Goal: Task Accomplishment & Management: Use online tool/utility

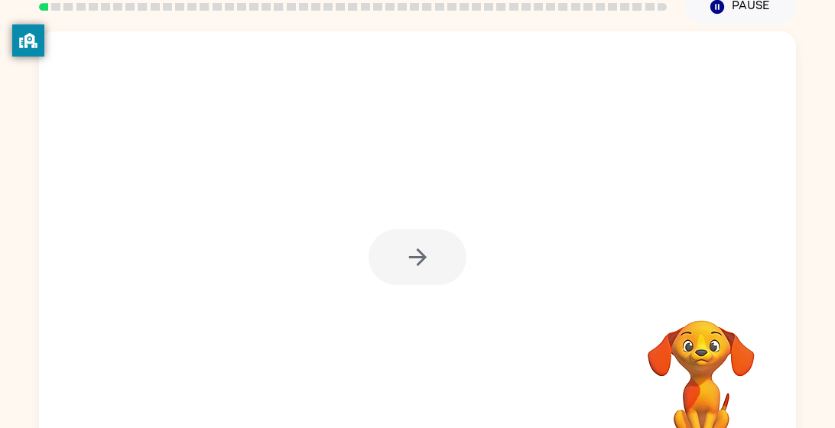
scroll to position [70, 0]
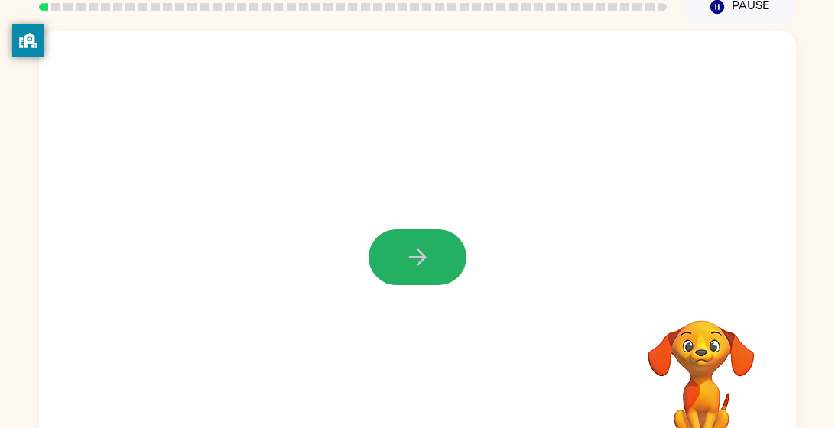
click at [399, 242] on button "button" at bounding box center [417, 257] width 98 height 56
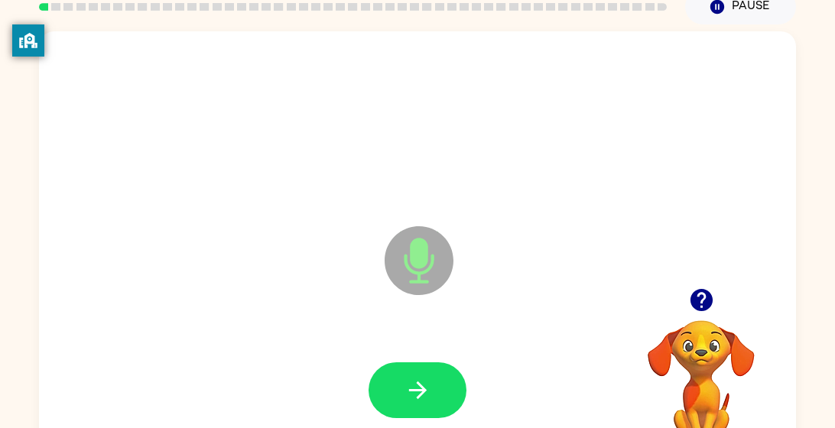
click at [415, 359] on div at bounding box center [417, 390] width 726 height 125
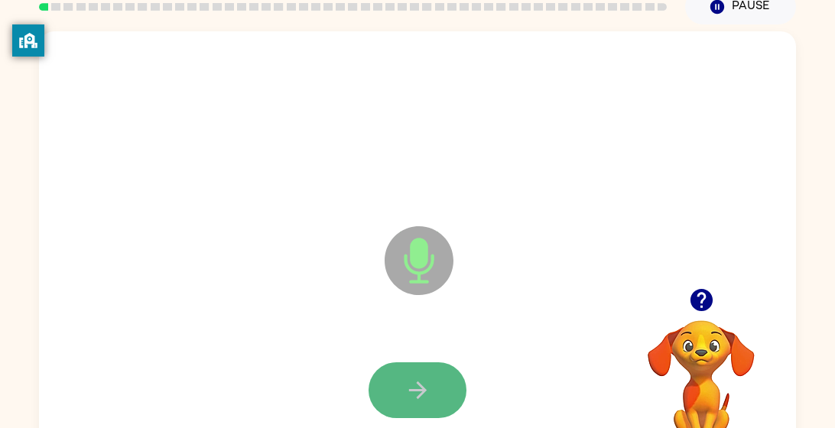
click at [417, 363] on button "button" at bounding box center [417, 390] width 98 height 56
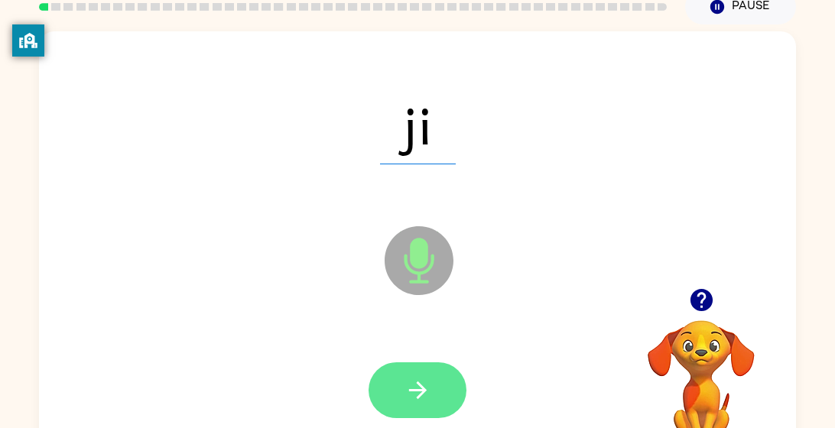
click at [416, 379] on icon "button" at bounding box center [417, 390] width 27 height 27
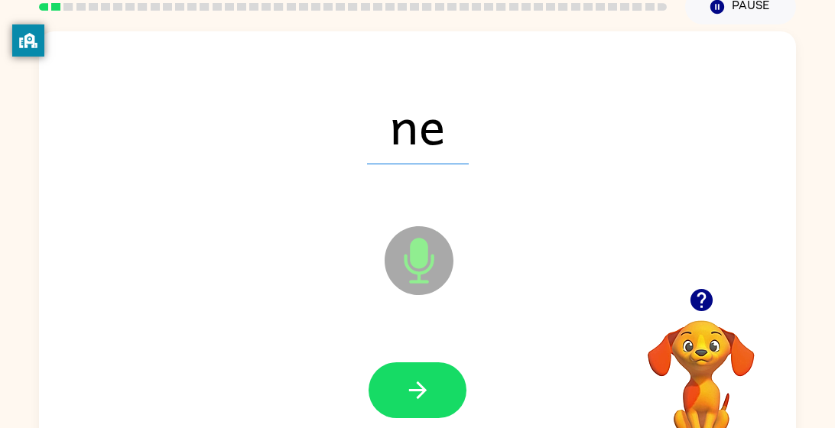
click at [416, 379] on icon "button" at bounding box center [417, 390] width 27 height 27
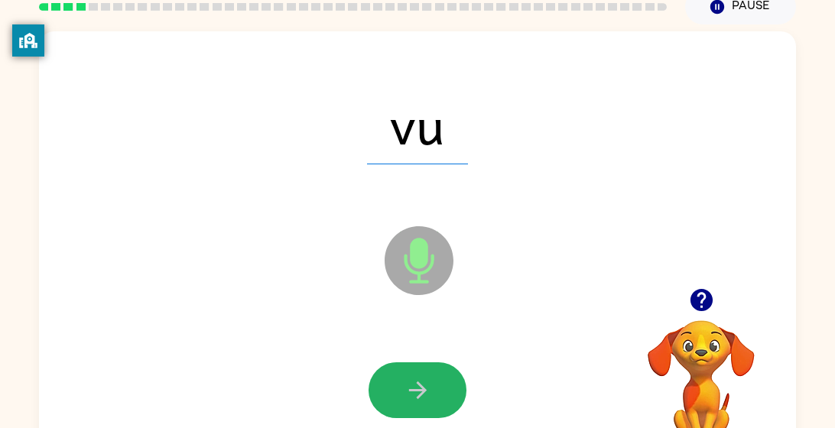
click at [416, 379] on icon "button" at bounding box center [417, 390] width 27 height 27
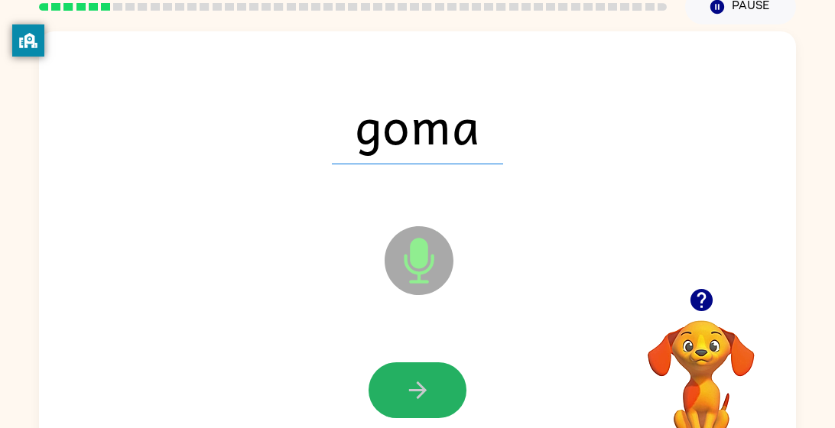
click at [416, 379] on icon "button" at bounding box center [417, 390] width 27 height 27
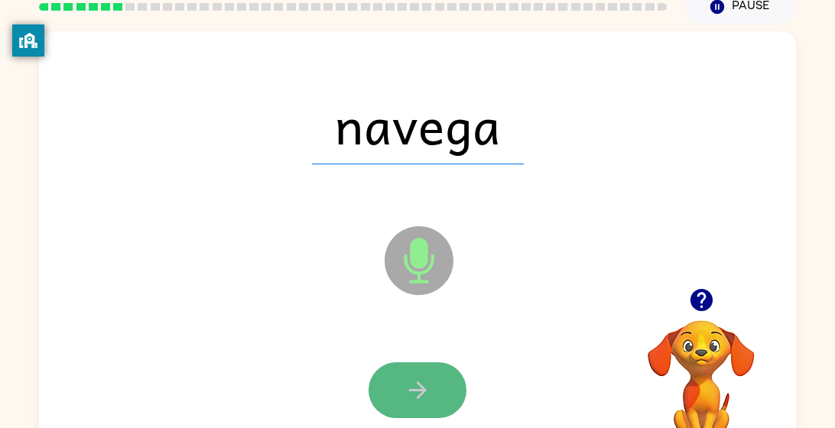
click at [413, 378] on icon "button" at bounding box center [417, 390] width 27 height 27
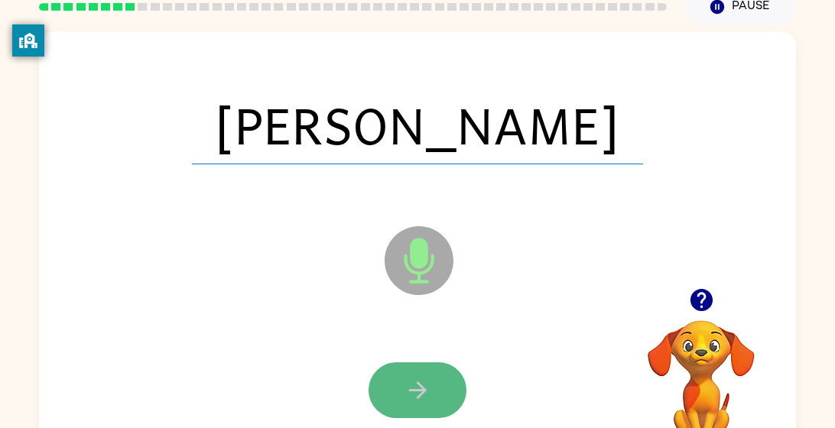
click at [413, 378] on icon "button" at bounding box center [417, 390] width 27 height 27
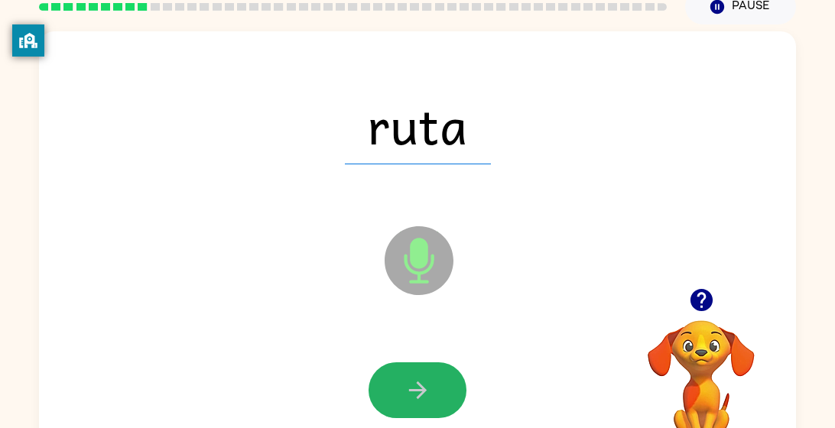
click at [413, 378] on icon "button" at bounding box center [417, 390] width 27 height 27
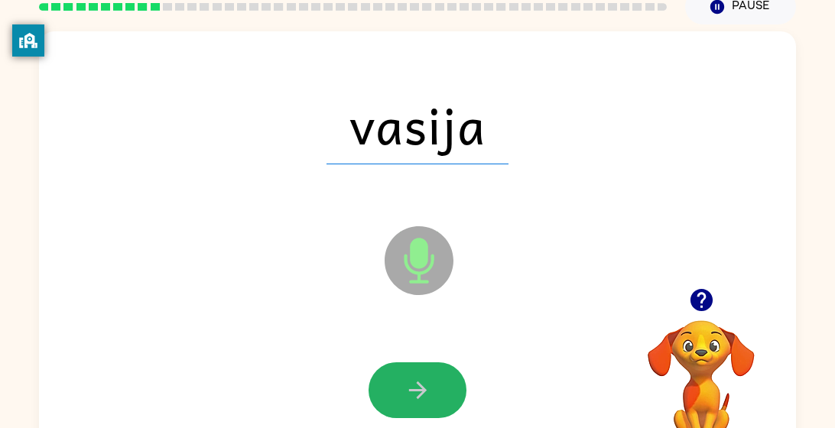
click at [413, 378] on icon "button" at bounding box center [417, 390] width 27 height 27
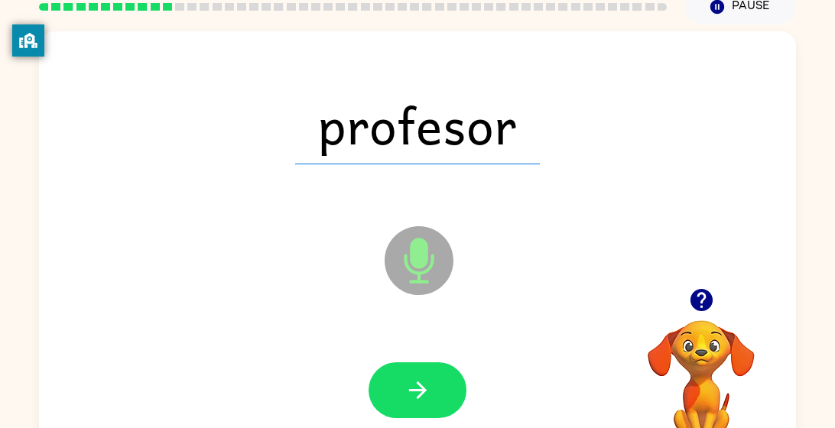
click at [413, 378] on icon "button" at bounding box center [417, 390] width 27 height 27
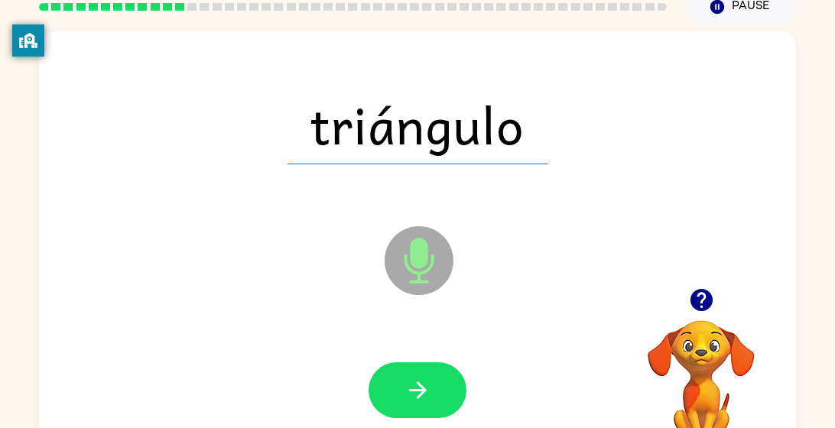
click at [413, 378] on icon "button" at bounding box center [417, 390] width 27 height 27
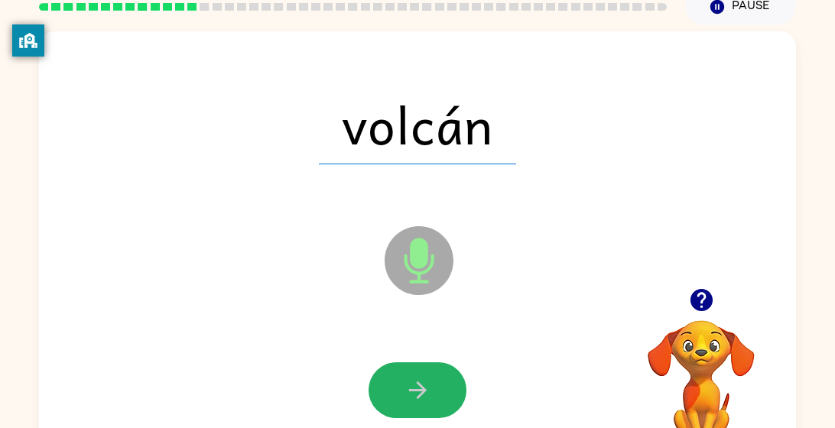
click at [413, 378] on icon "button" at bounding box center [417, 390] width 27 height 27
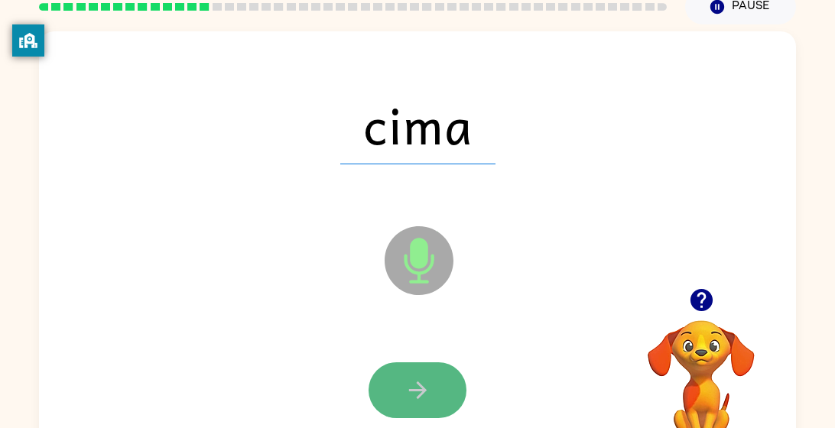
click at [410, 378] on icon "button" at bounding box center [417, 390] width 27 height 27
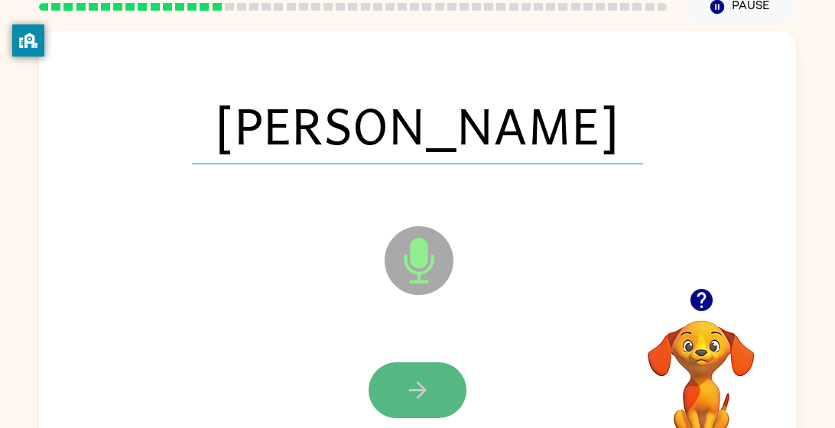
click at [410, 378] on icon "button" at bounding box center [417, 390] width 27 height 27
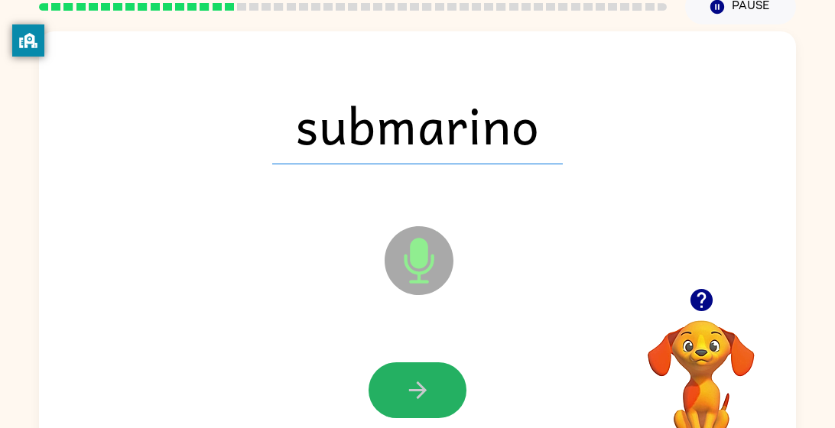
click at [410, 378] on icon "button" at bounding box center [417, 390] width 27 height 27
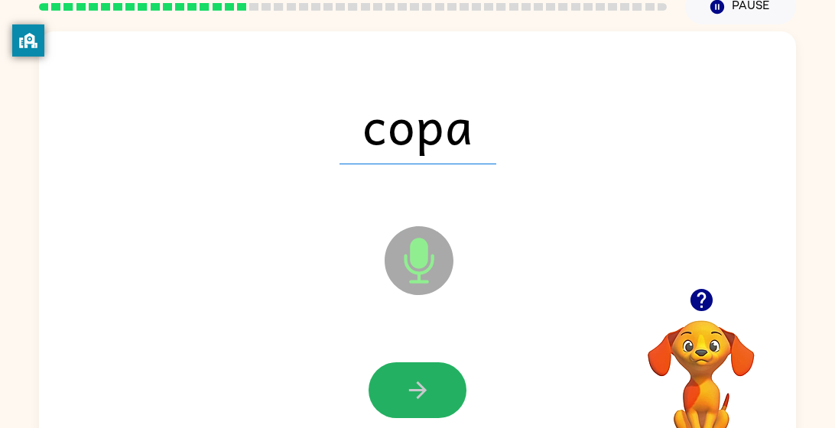
click at [410, 378] on icon "button" at bounding box center [417, 390] width 27 height 27
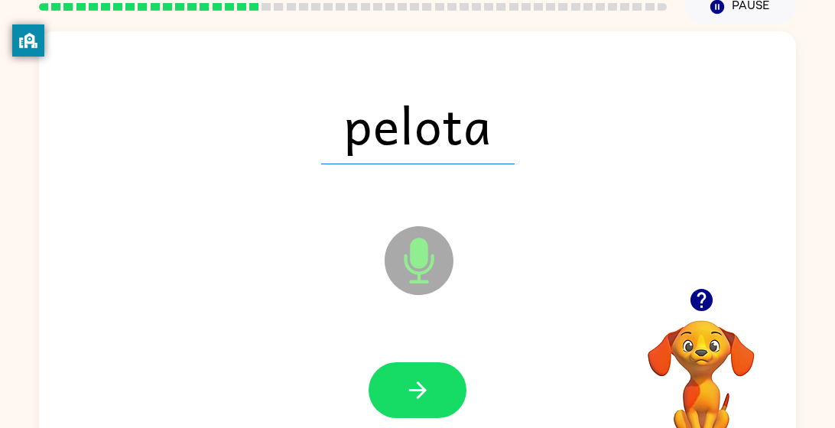
click at [410, 378] on icon "button" at bounding box center [417, 390] width 27 height 27
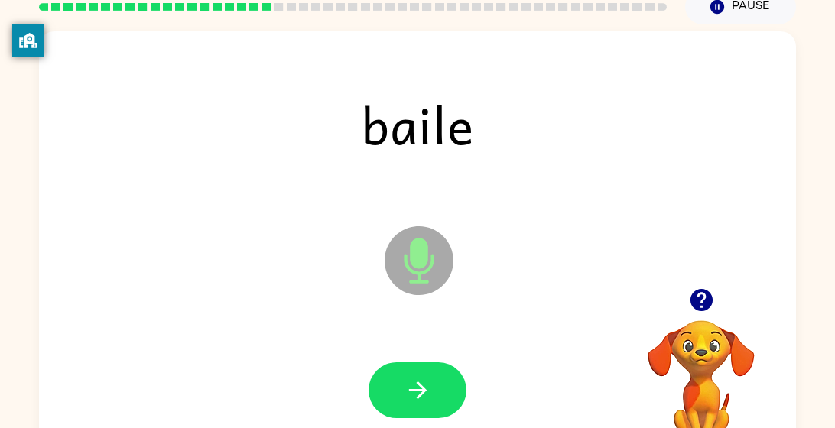
click at [410, 378] on icon "button" at bounding box center [417, 390] width 27 height 27
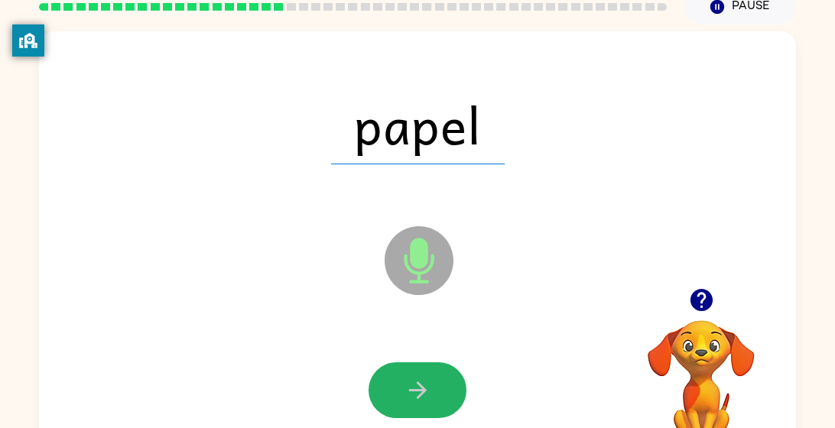
click at [410, 378] on icon "button" at bounding box center [417, 390] width 27 height 27
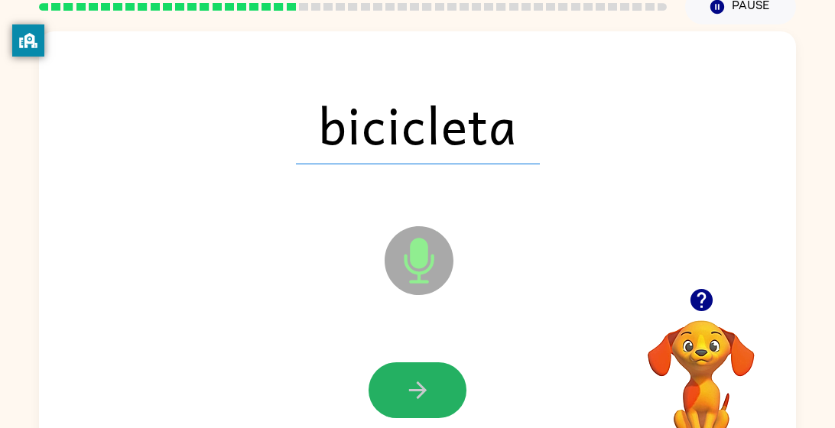
click at [410, 378] on icon "button" at bounding box center [417, 390] width 27 height 27
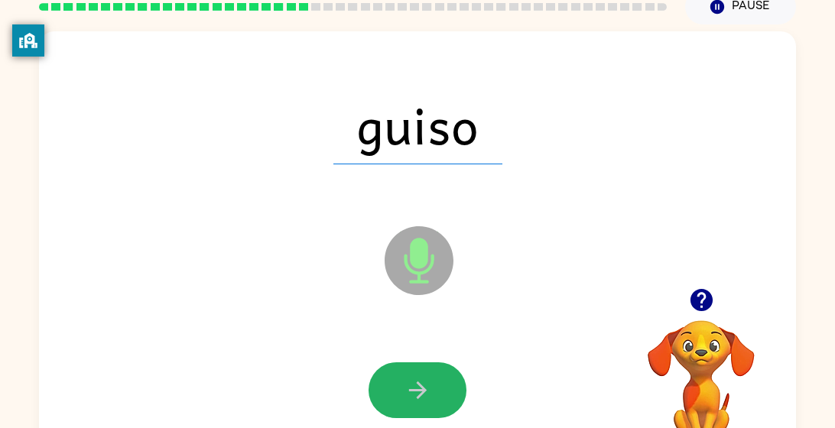
click at [410, 378] on icon "button" at bounding box center [417, 390] width 27 height 27
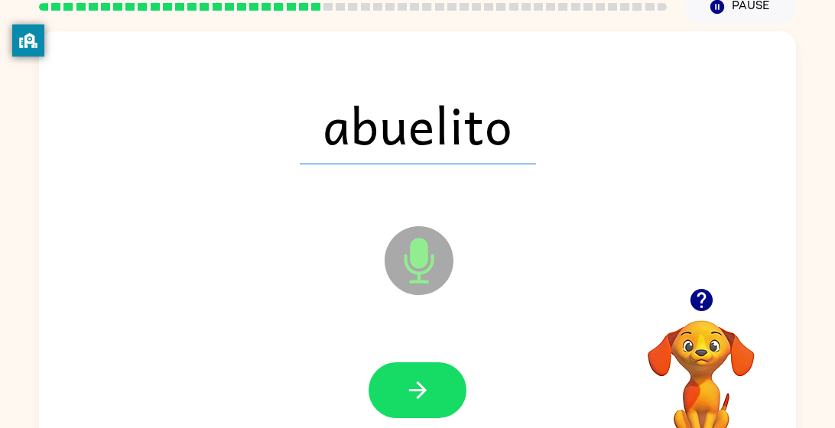
click at [410, 378] on icon "button" at bounding box center [417, 390] width 27 height 27
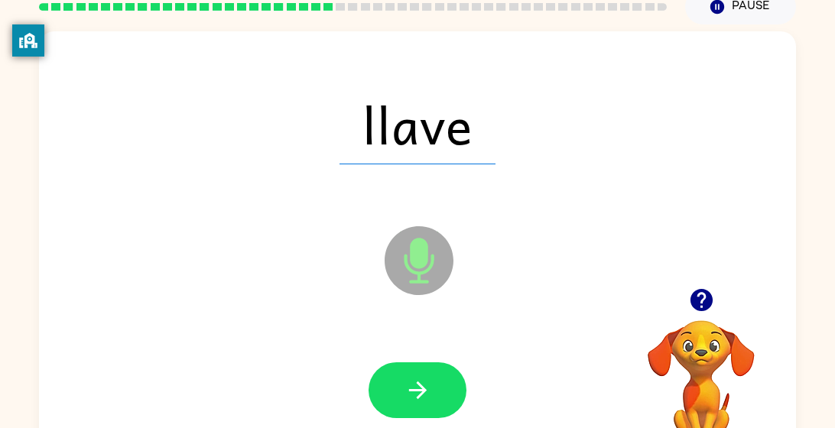
click at [410, 378] on icon "button" at bounding box center [417, 390] width 27 height 27
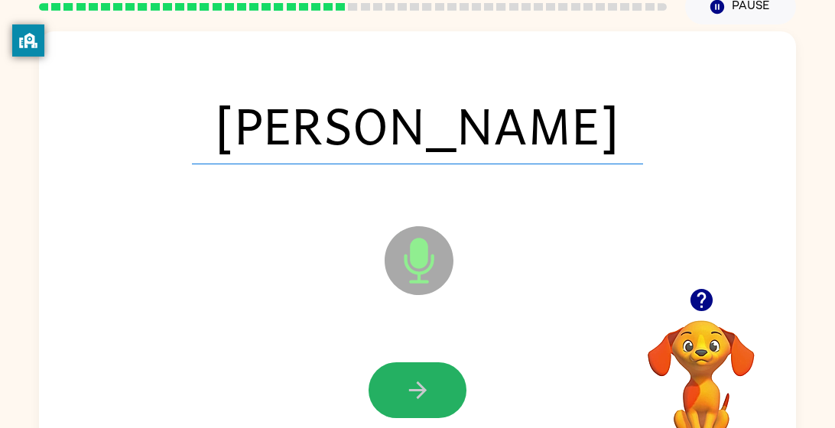
click at [410, 378] on icon "button" at bounding box center [417, 390] width 27 height 27
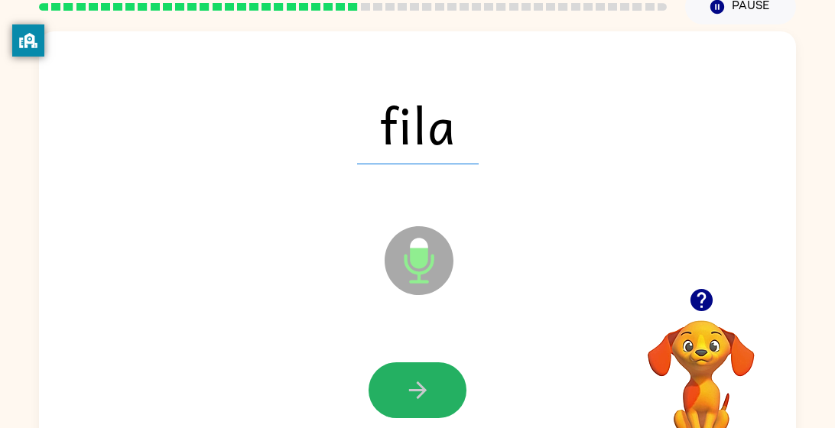
click at [410, 378] on icon "button" at bounding box center [417, 390] width 27 height 27
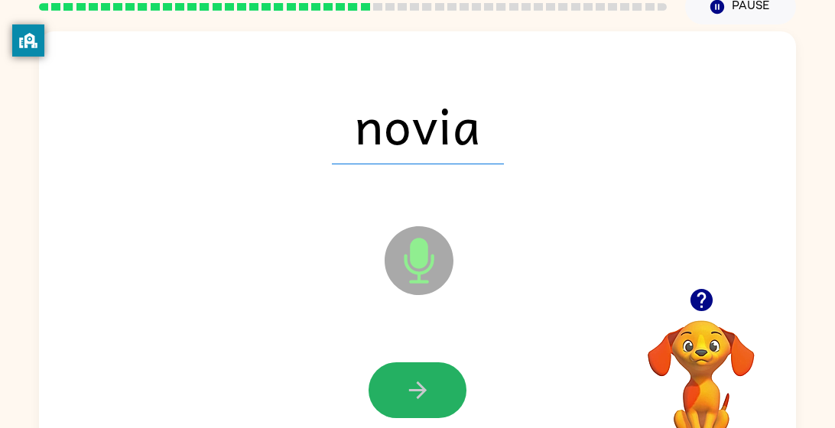
click at [410, 378] on icon "button" at bounding box center [417, 390] width 27 height 27
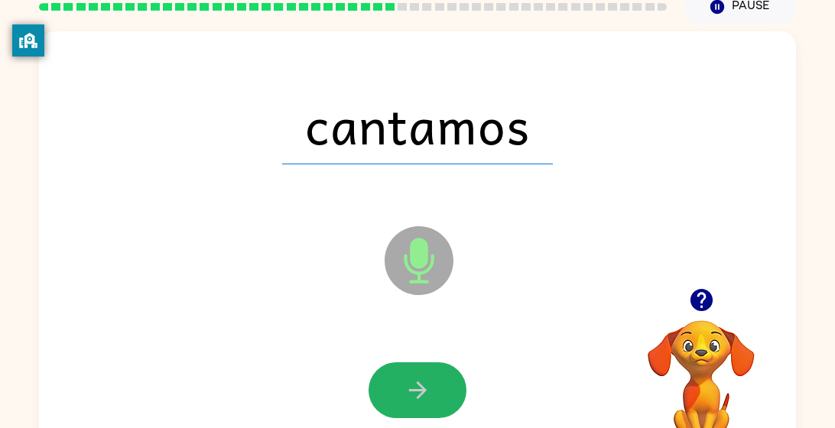
click at [410, 378] on icon "button" at bounding box center [417, 390] width 27 height 27
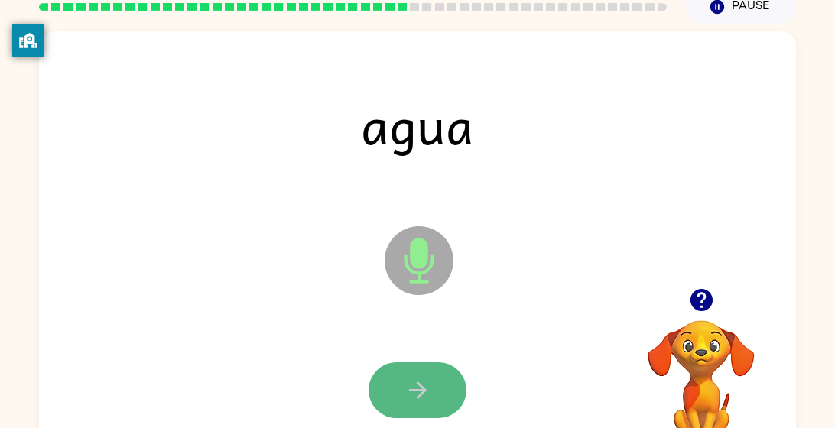
click at [408, 378] on icon "button" at bounding box center [417, 390] width 27 height 27
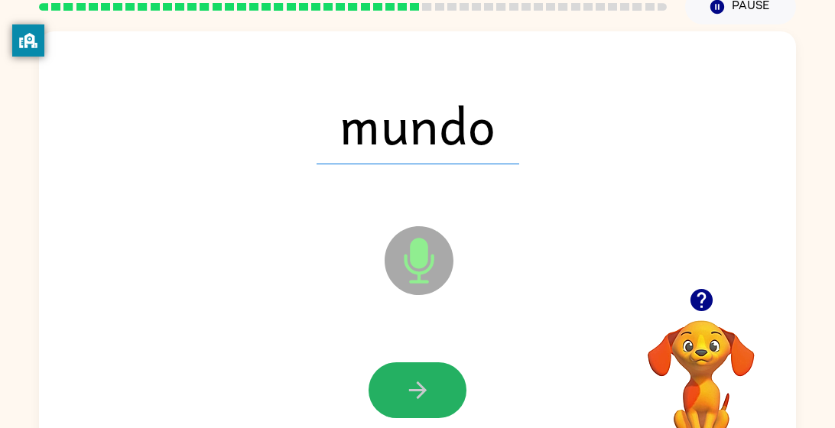
click at [408, 378] on icon "button" at bounding box center [417, 390] width 27 height 27
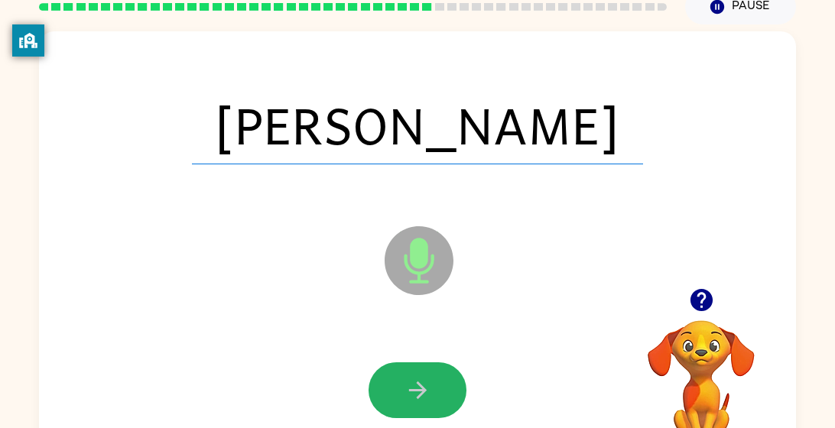
click at [408, 378] on icon "button" at bounding box center [417, 390] width 27 height 27
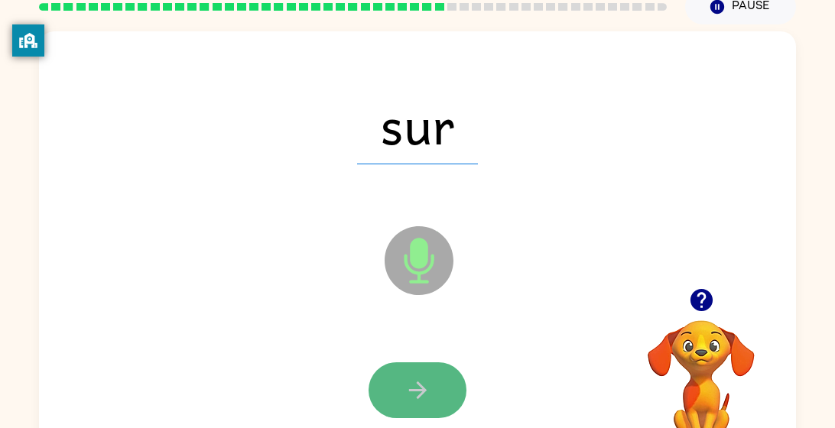
click at [418, 381] on icon "button" at bounding box center [417, 390] width 27 height 27
click at [416, 380] on icon "button" at bounding box center [417, 390] width 27 height 27
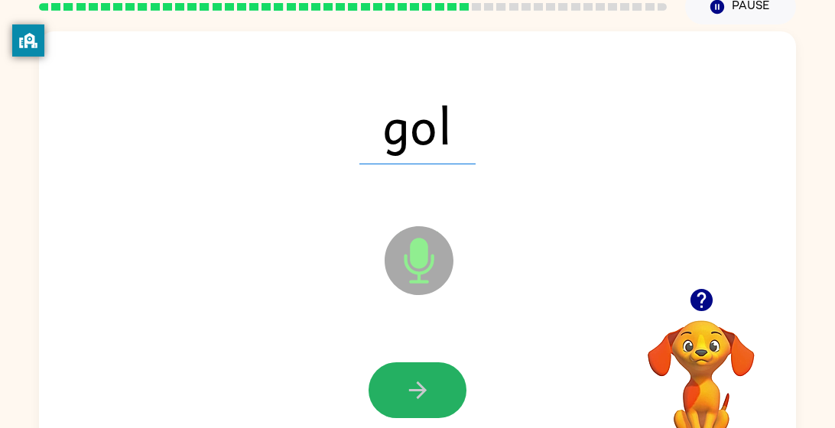
click at [416, 380] on icon "button" at bounding box center [417, 390] width 27 height 27
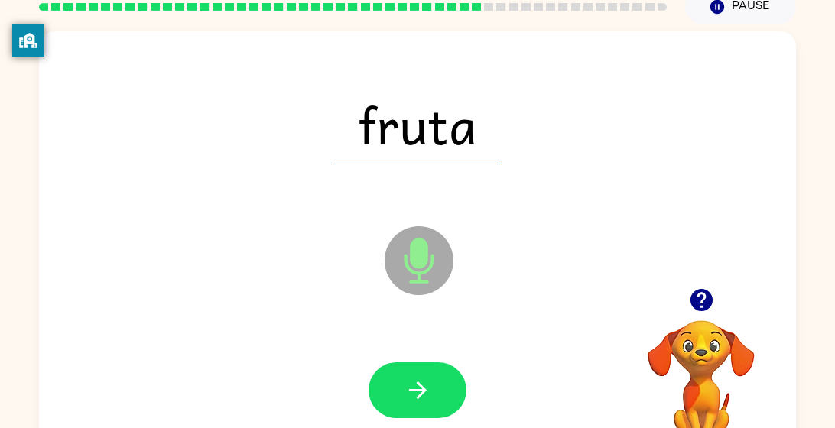
click at [416, 380] on icon "button" at bounding box center [417, 390] width 27 height 27
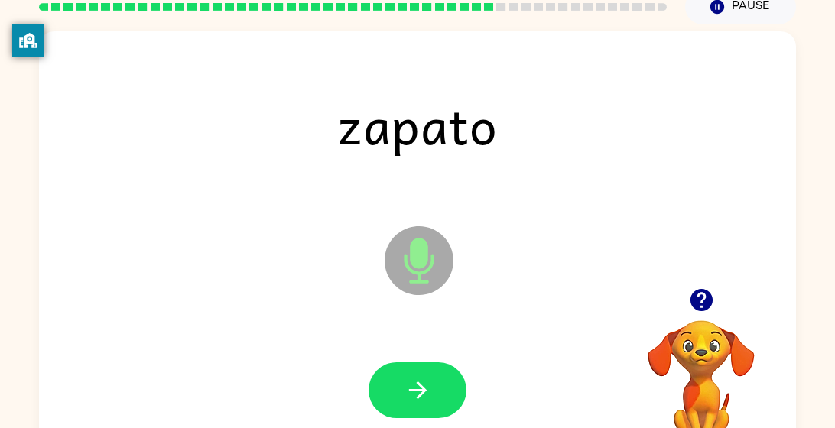
click at [416, 380] on icon "button" at bounding box center [417, 390] width 27 height 27
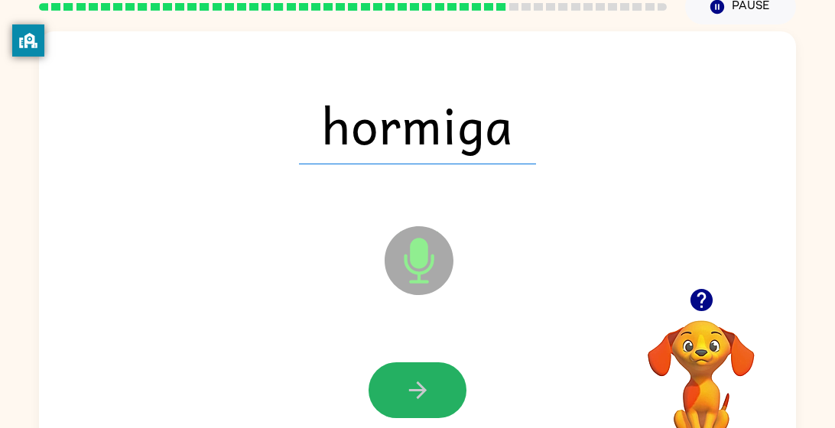
click at [416, 380] on icon "button" at bounding box center [417, 390] width 27 height 27
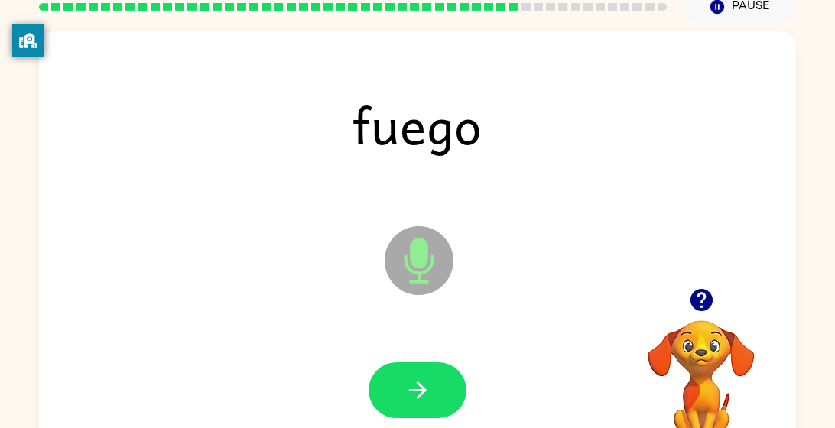
click at [416, 380] on icon "button" at bounding box center [417, 390] width 27 height 27
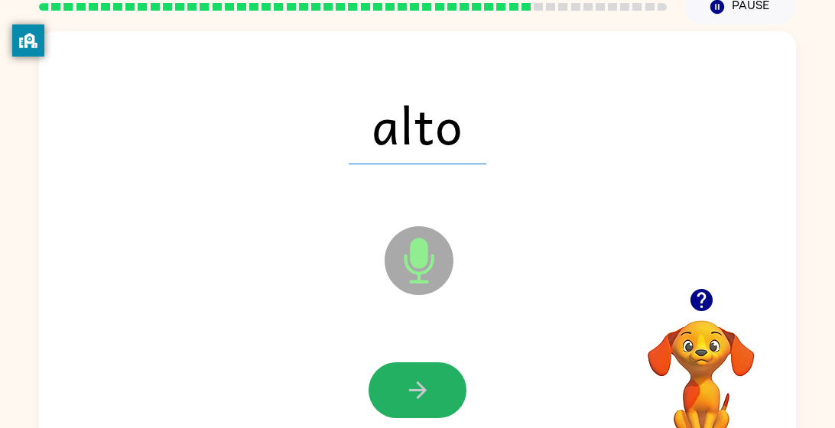
click at [416, 380] on icon "button" at bounding box center [417, 390] width 27 height 27
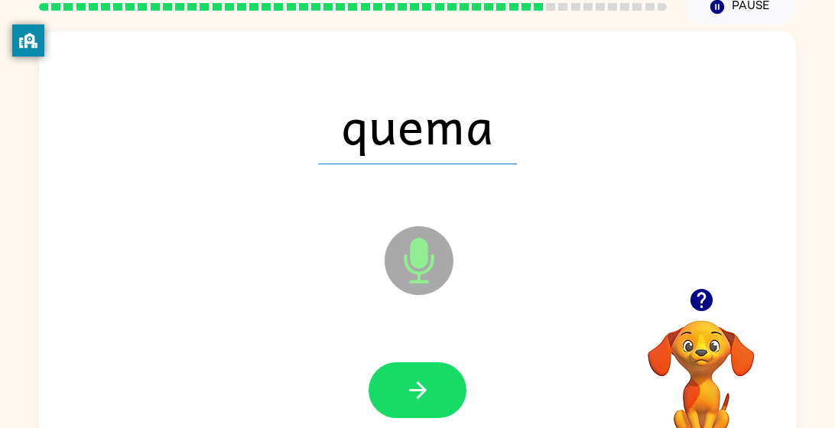
click at [416, 380] on icon "button" at bounding box center [417, 390] width 27 height 27
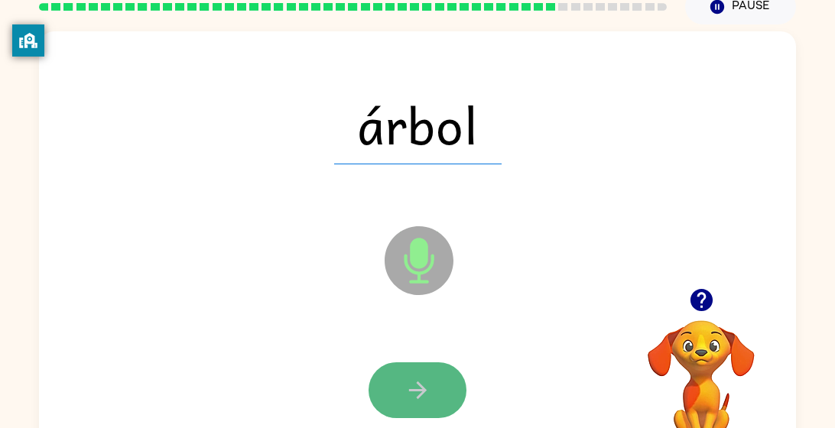
click at [416, 380] on icon "button" at bounding box center [417, 390] width 27 height 27
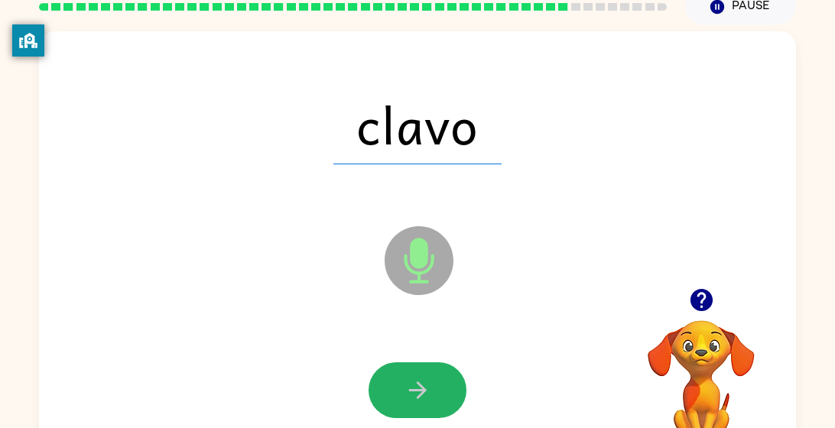
click at [416, 380] on icon "button" at bounding box center [417, 390] width 27 height 27
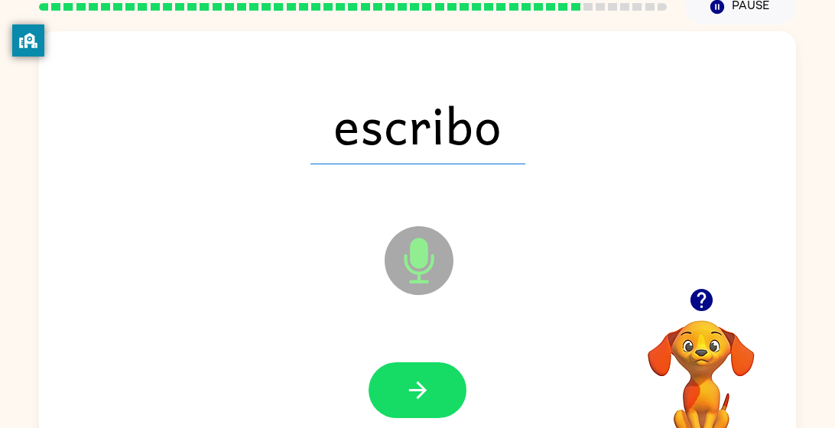
click at [416, 380] on icon "button" at bounding box center [417, 390] width 27 height 27
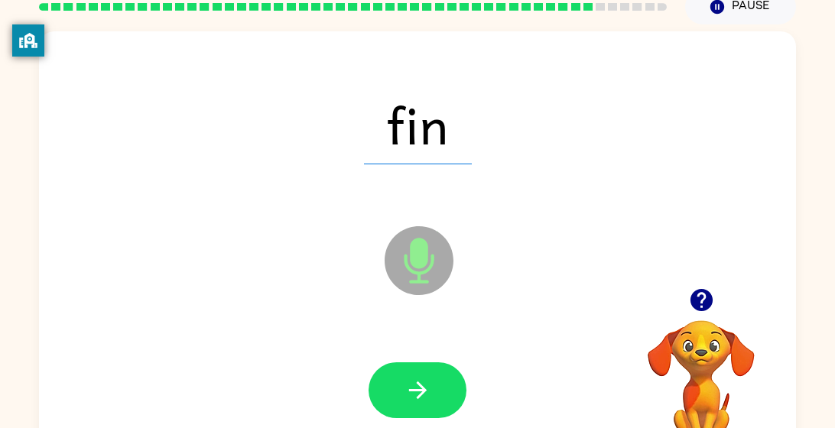
click at [416, 380] on icon "button" at bounding box center [417, 390] width 27 height 27
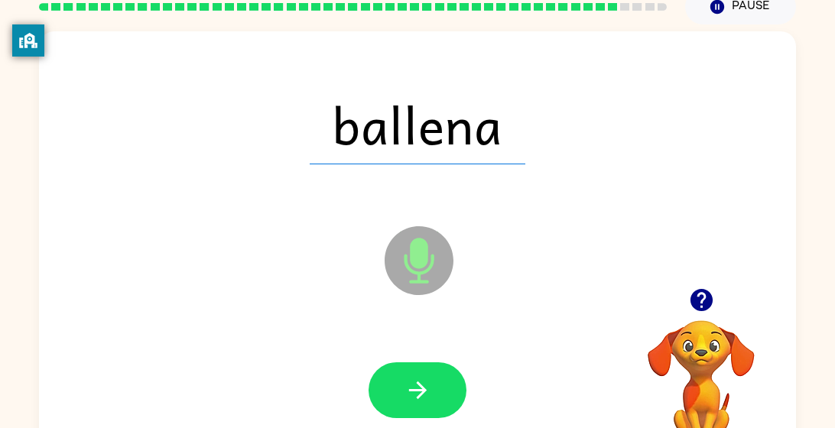
click at [416, 380] on icon "button" at bounding box center [417, 390] width 27 height 27
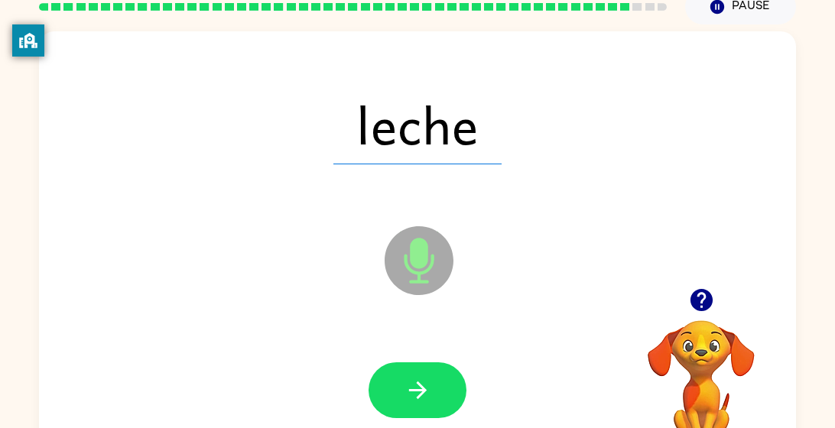
click at [416, 380] on icon "button" at bounding box center [417, 390] width 27 height 27
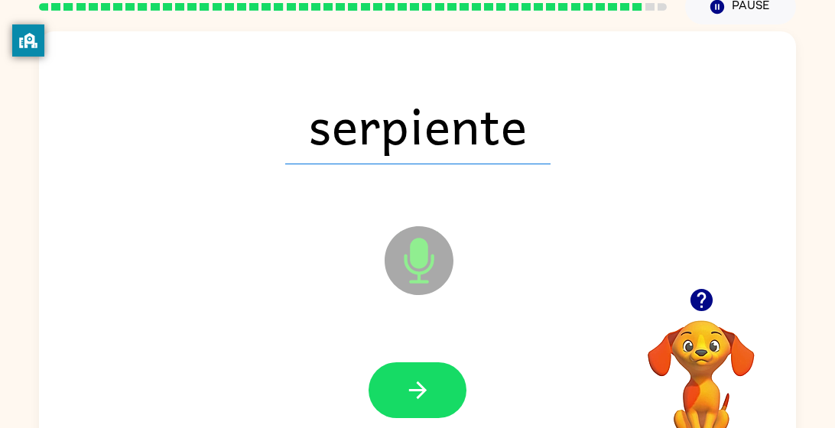
click at [416, 380] on icon "button" at bounding box center [417, 390] width 27 height 27
